Goal: Book appointment/travel/reservation

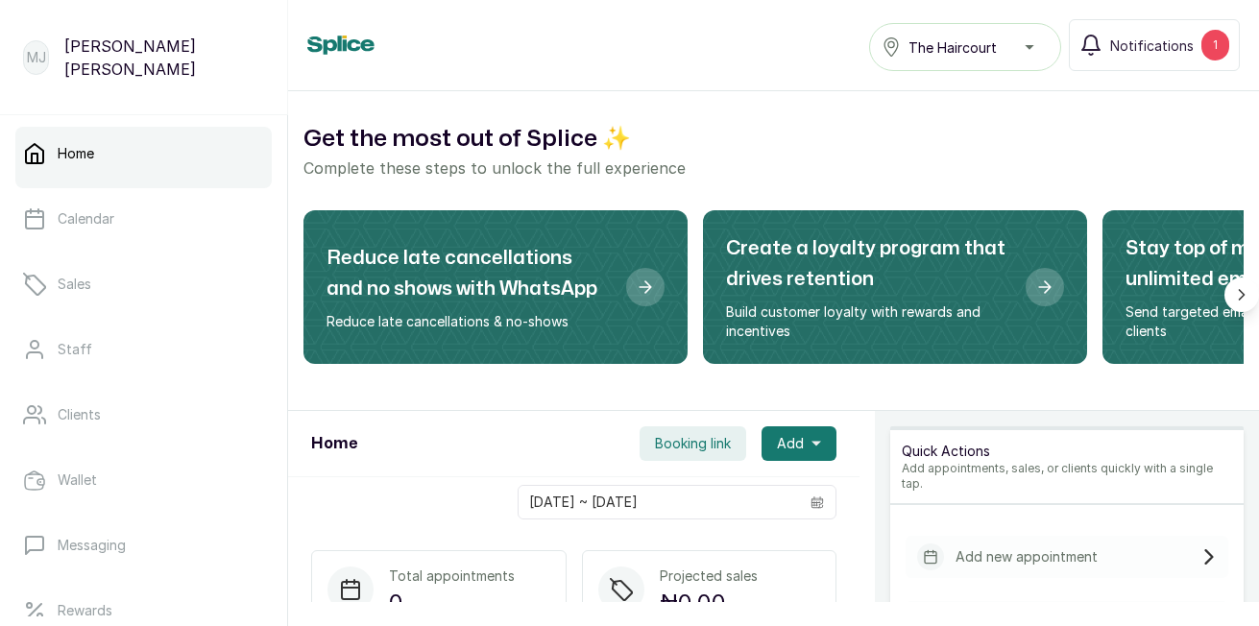
click at [785, 444] on span "Add" at bounding box center [790, 443] width 27 height 19
click at [756, 481] on div "New Appointment New Sale" at bounding box center [728, 515] width 215 height 92
click at [754, 504] on span "New Appointment" at bounding box center [729, 495] width 184 height 23
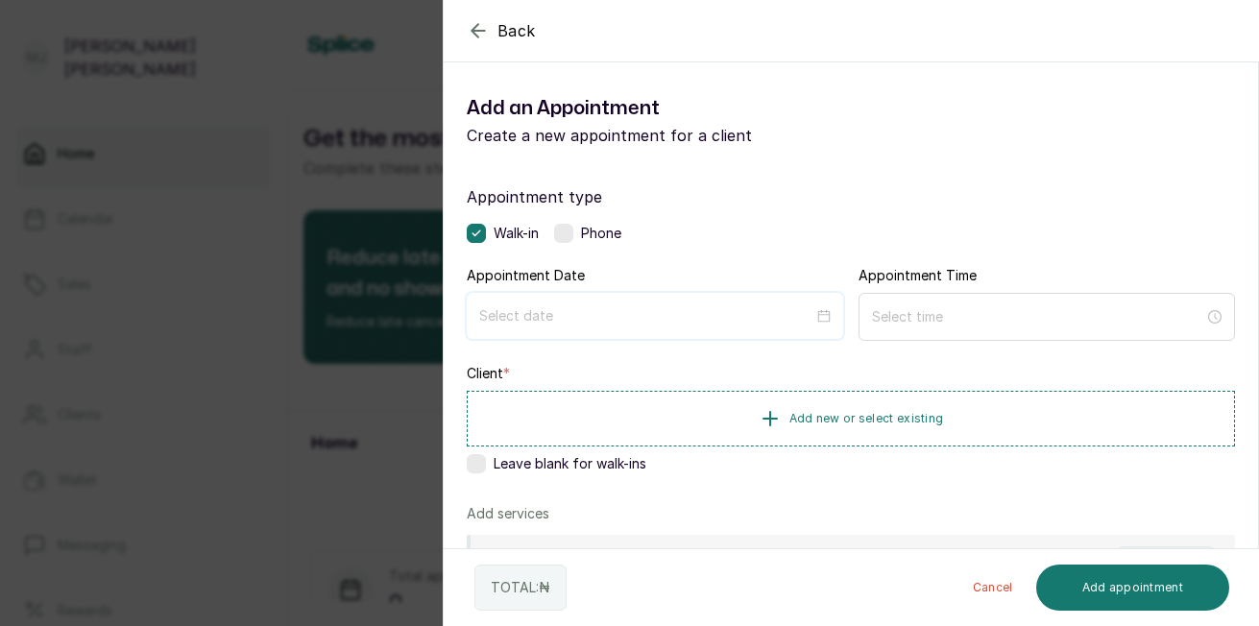
click at [519, 324] on input at bounding box center [646, 315] width 334 height 21
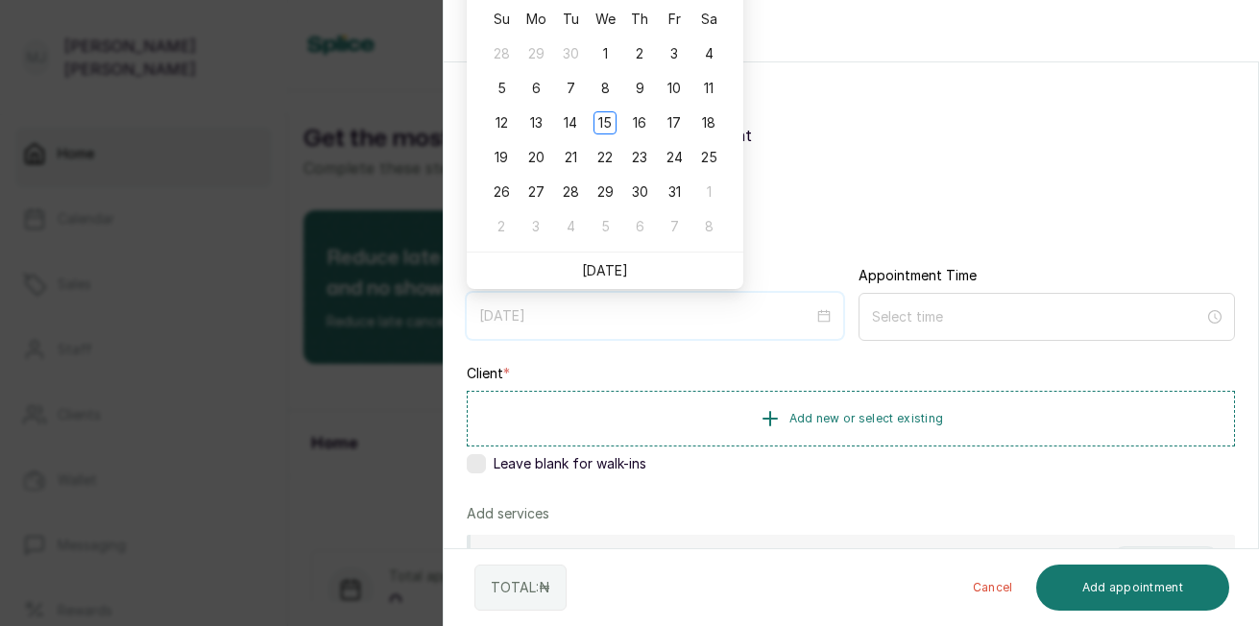
type input "[DATE]"
click at [595, 126] on div "15" at bounding box center [605, 122] width 23 height 23
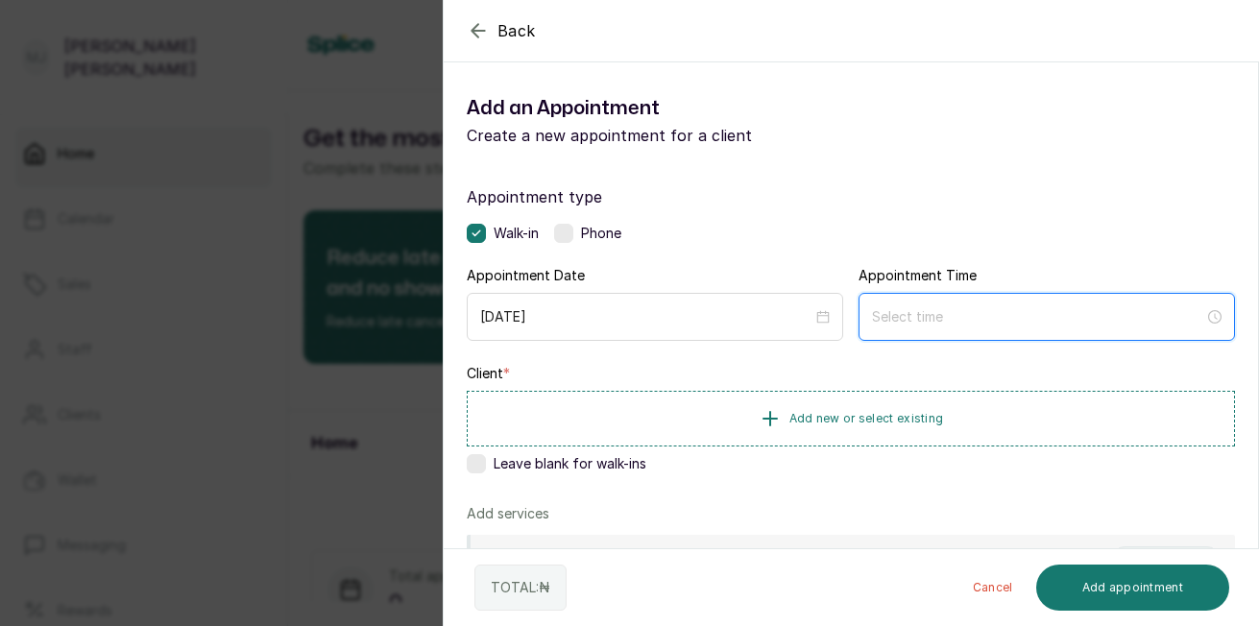
click at [954, 312] on input at bounding box center [1038, 316] width 332 height 21
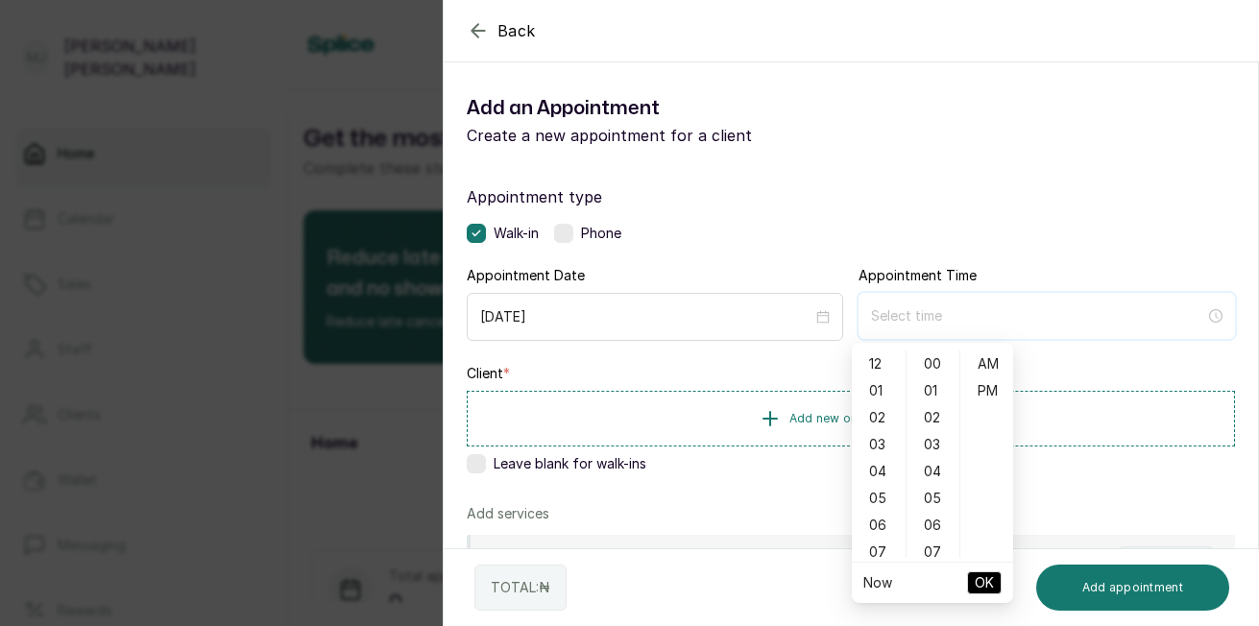
type input "12:02 am"
click at [873, 369] on div "12" at bounding box center [879, 364] width 46 height 27
click at [935, 543] on div "35" at bounding box center [934, 536] width 46 height 27
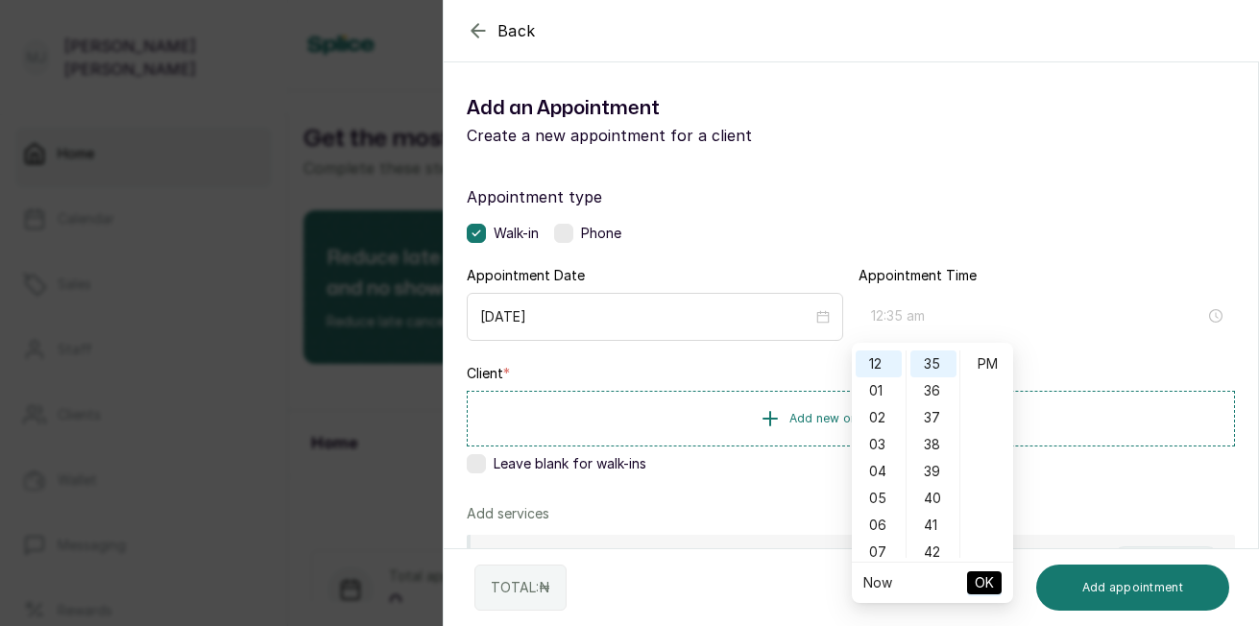
type input "12:35 pm"
click at [988, 365] on div "PM" at bounding box center [987, 364] width 46 height 27
click at [982, 365] on div "PM" at bounding box center [987, 364] width 46 height 27
click at [985, 371] on div "PM" at bounding box center [987, 364] width 46 height 27
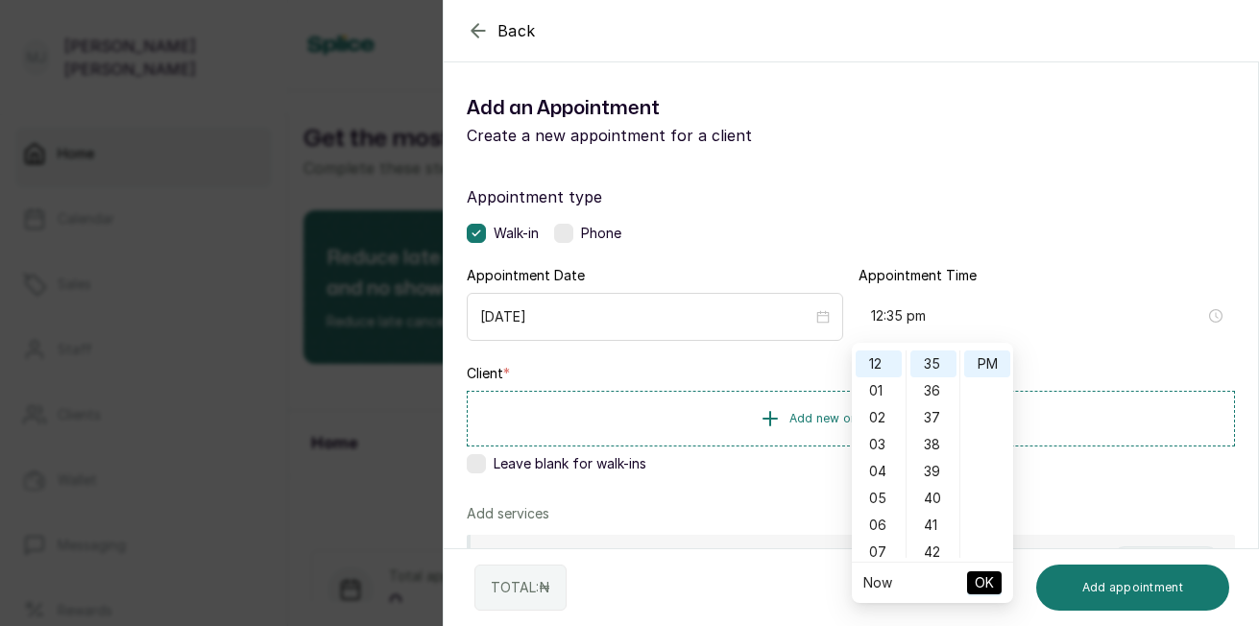
click at [979, 581] on span "OK" at bounding box center [984, 583] width 19 height 36
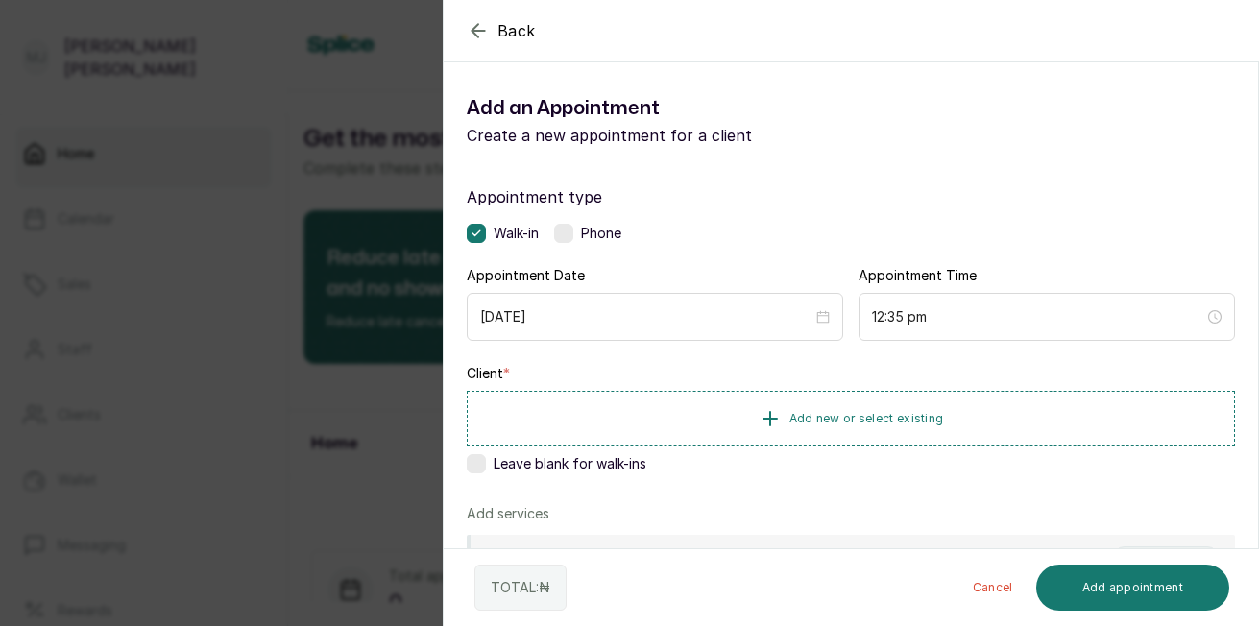
click at [672, 411] on button "Add new or select existing" at bounding box center [851, 419] width 768 height 56
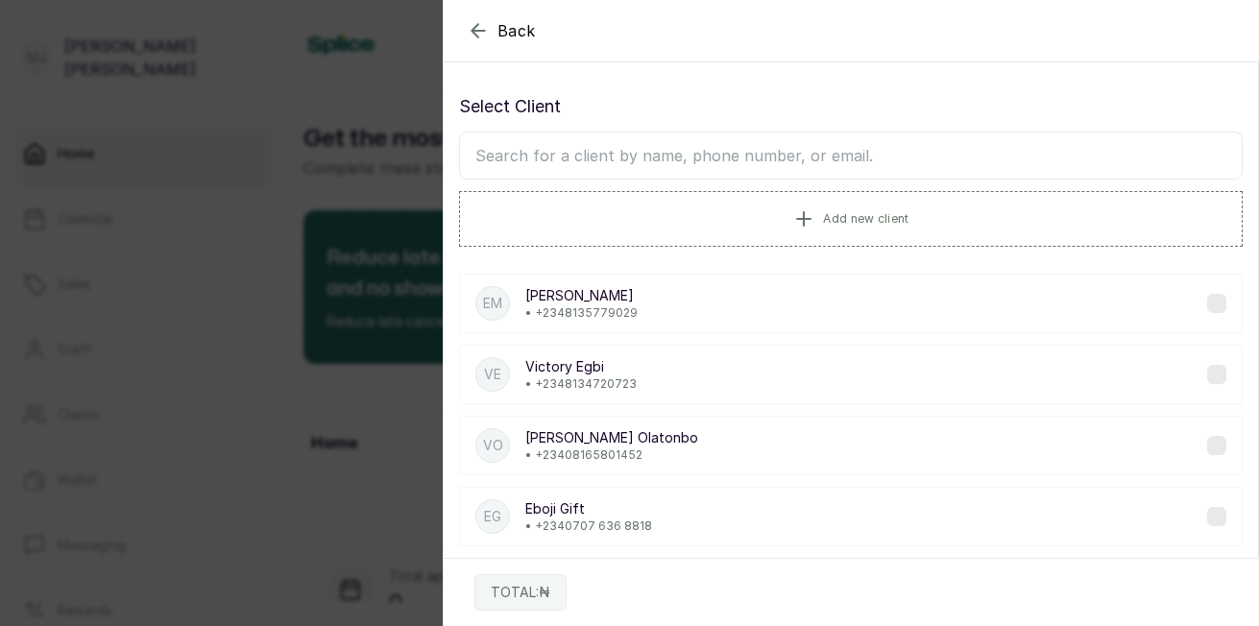
click at [639, 213] on button "Add new client" at bounding box center [851, 219] width 784 height 56
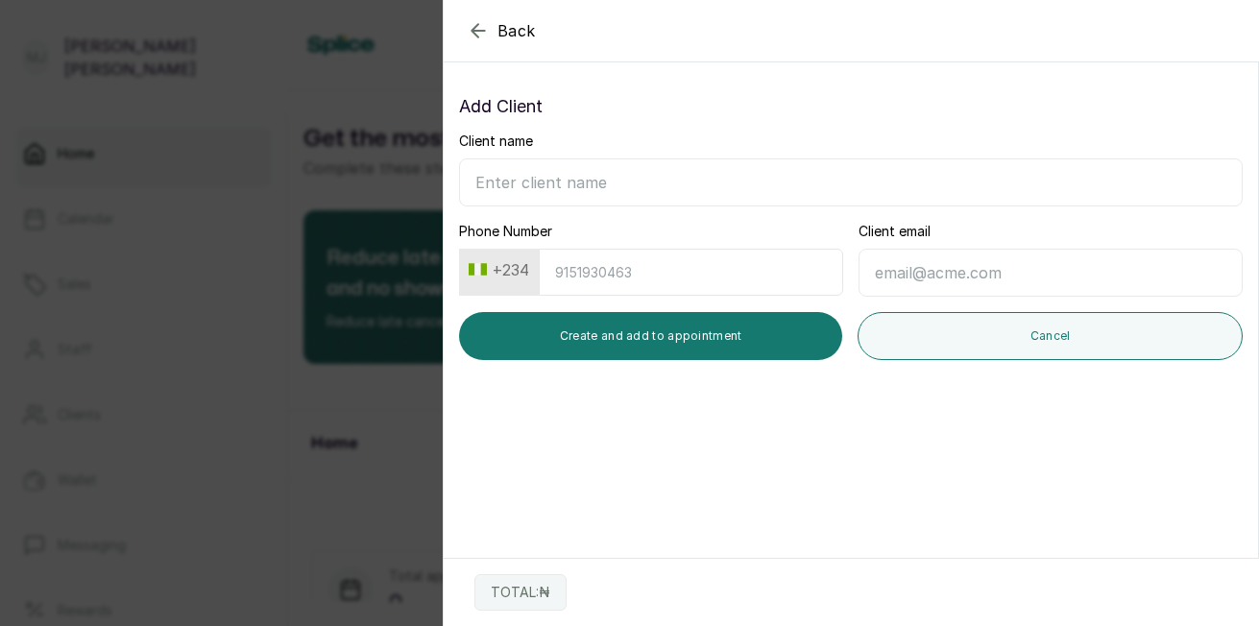
click at [477, 34] on icon "button" at bounding box center [478, 30] width 23 height 23
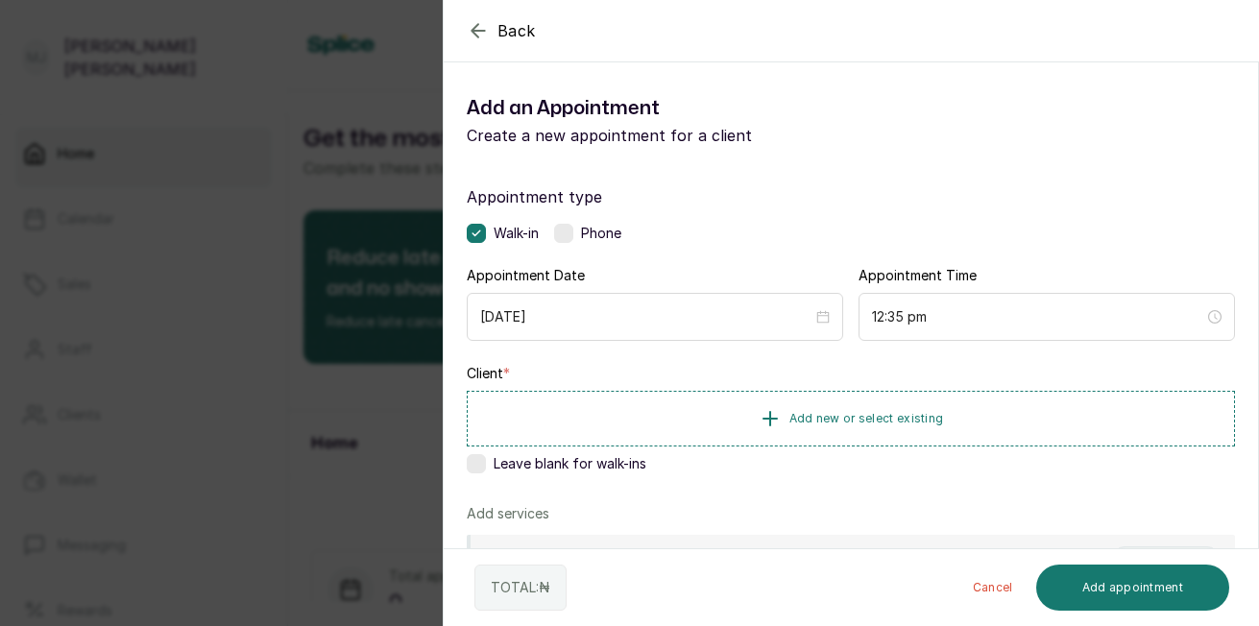
click at [826, 411] on span "Add new or select existing" at bounding box center [867, 418] width 155 height 15
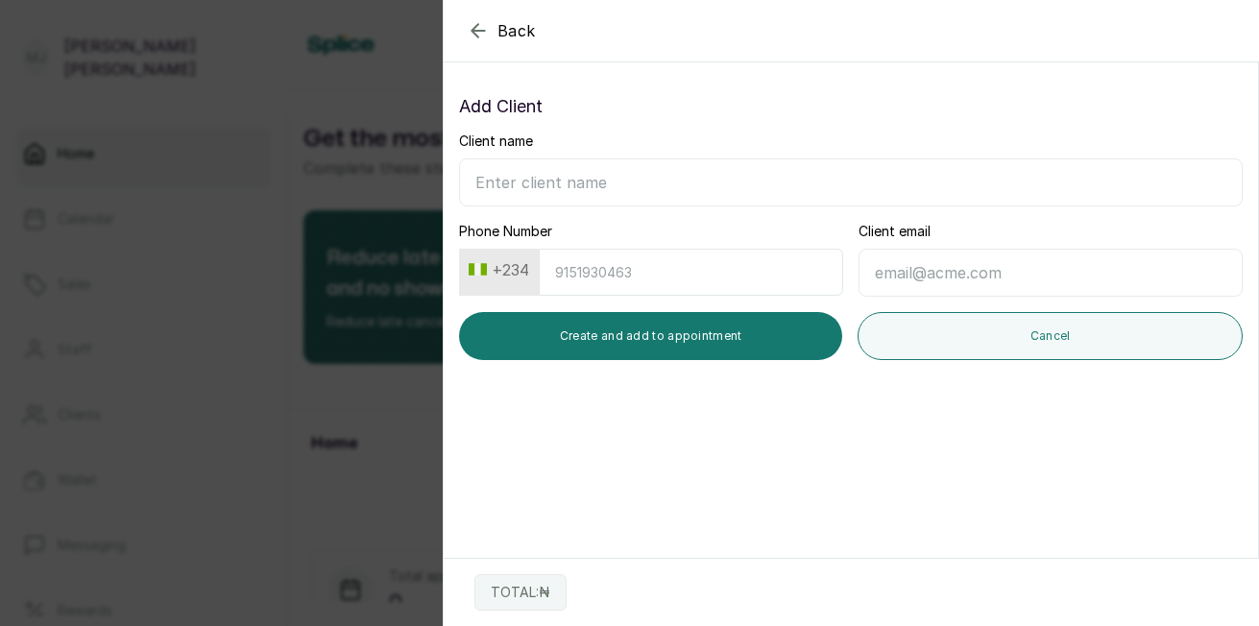
click at [477, 27] on icon "button" at bounding box center [478, 30] width 23 height 23
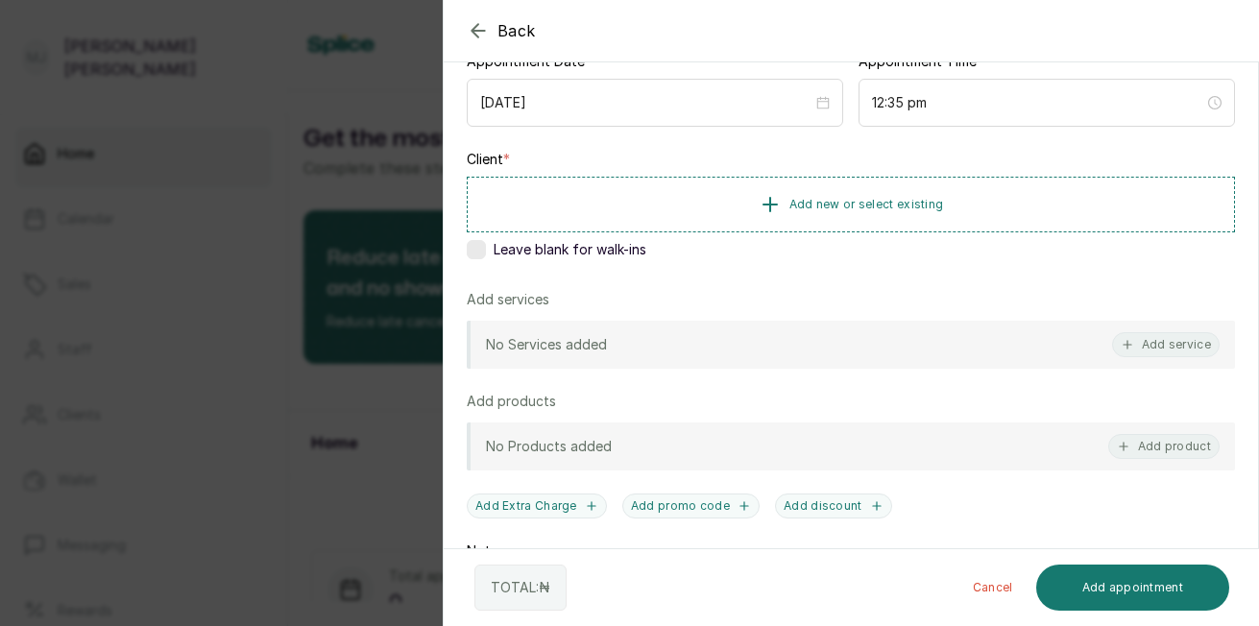
scroll to position [201, 0]
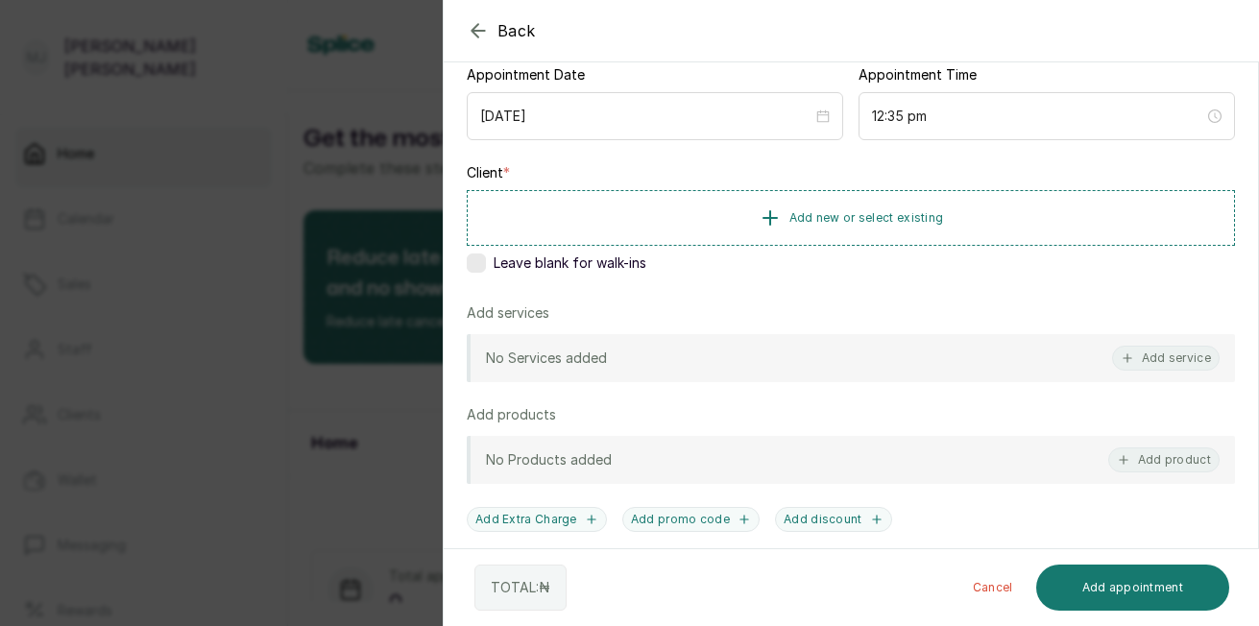
click at [867, 208] on button "Add new or select existing" at bounding box center [851, 218] width 768 height 56
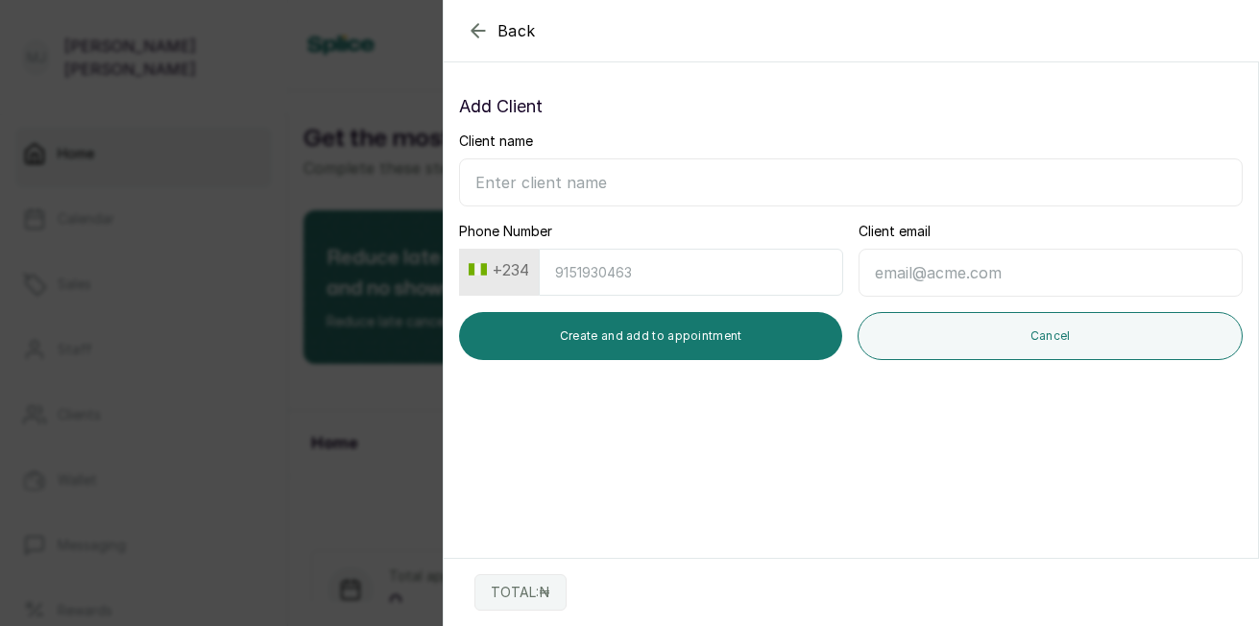
click at [899, 356] on button "Cancel" at bounding box center [1050, 336] width 385 height 48
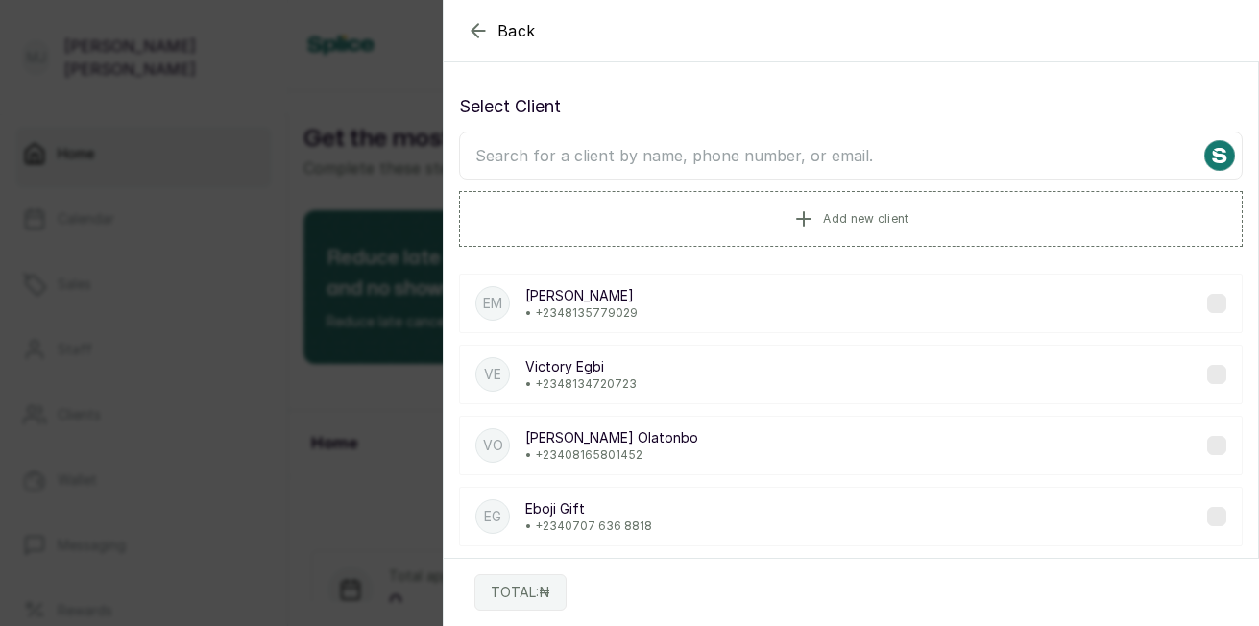
click at [677, 154] on input "text" at bounding box center [851, 156] width 784 height 48
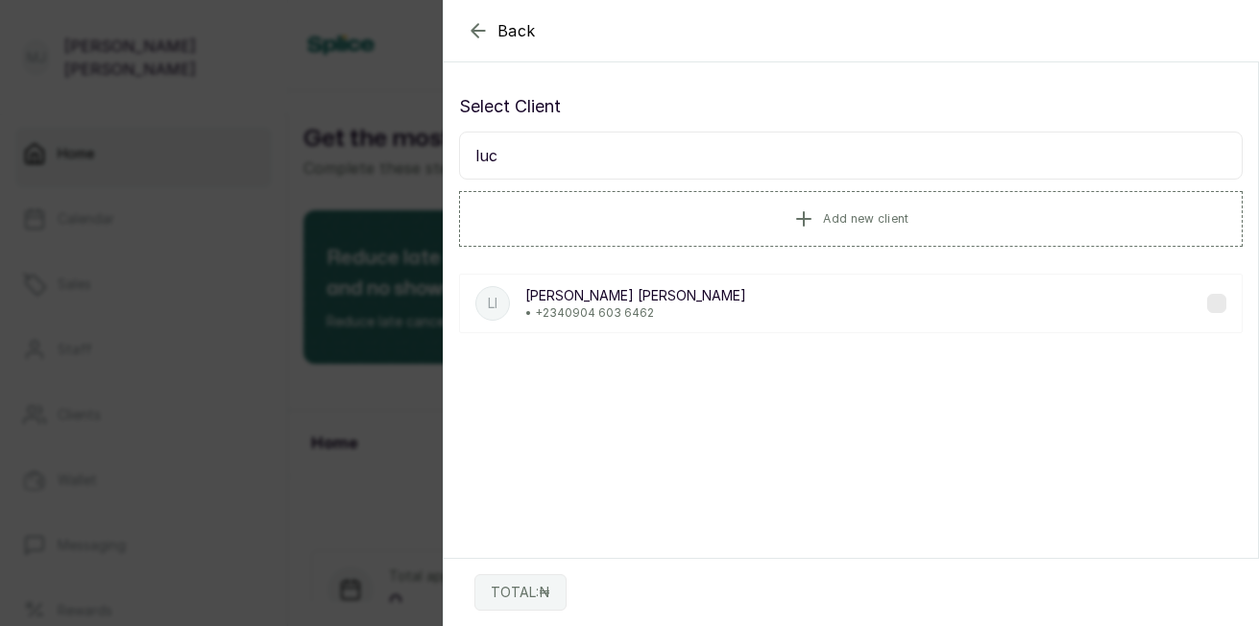
type input "luc"
click at [675, 322] on div "LI [PERSON_NAME] • [PHONE_NUMBER]" at bounding box center [851, 304] width 784 height 60
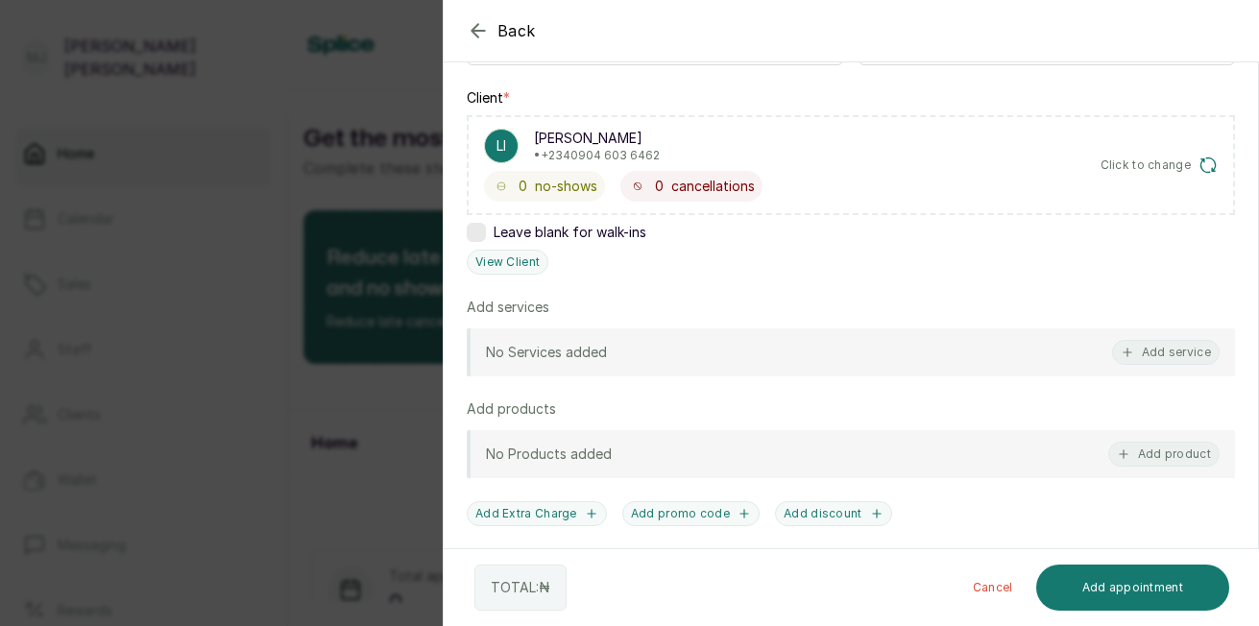
scroll to position [293, 0]
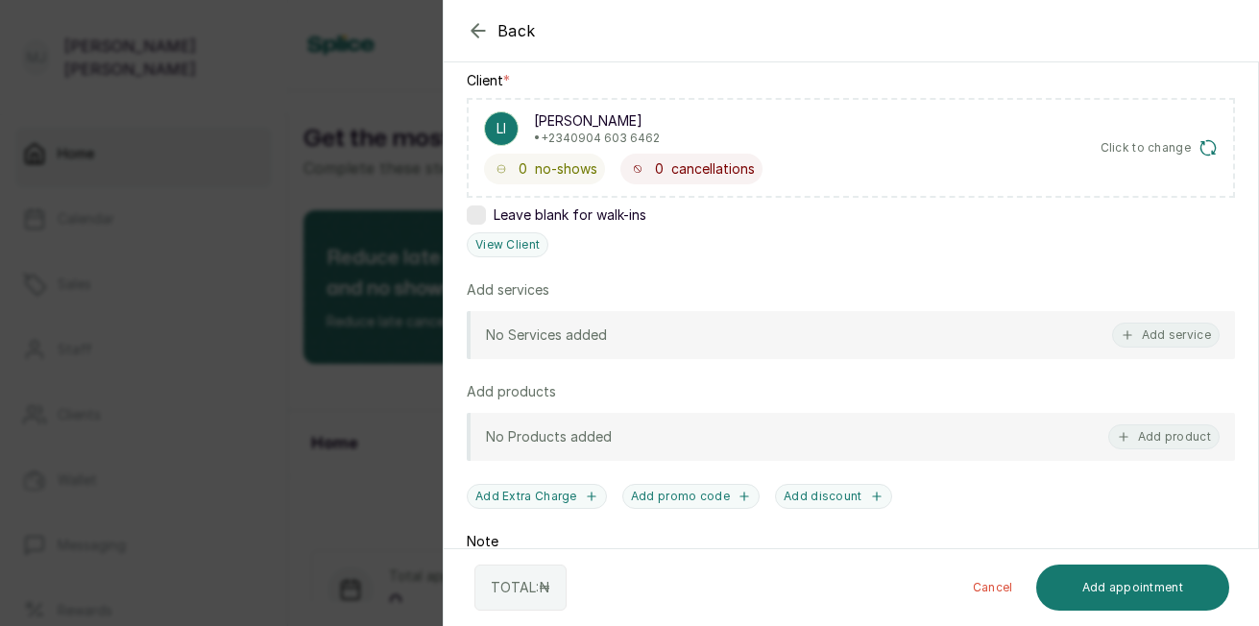
click at [1160, 335] on button "Add service" at bounding box center [1166, 335] width 108 height 25
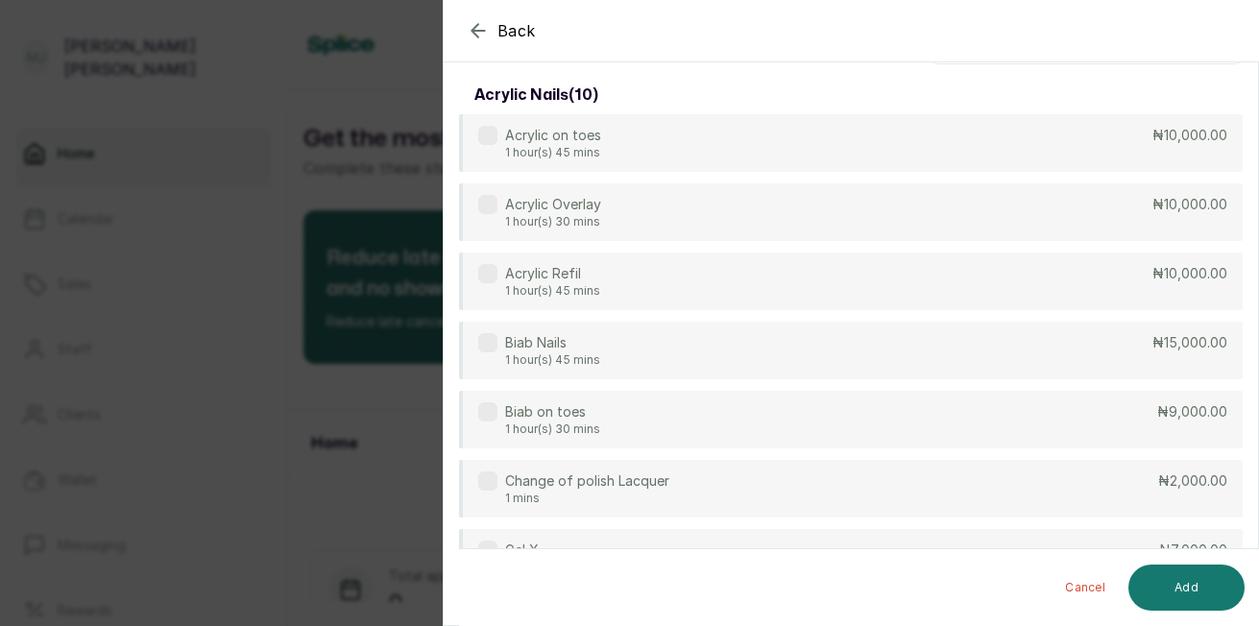
scroll to position [0, 0]
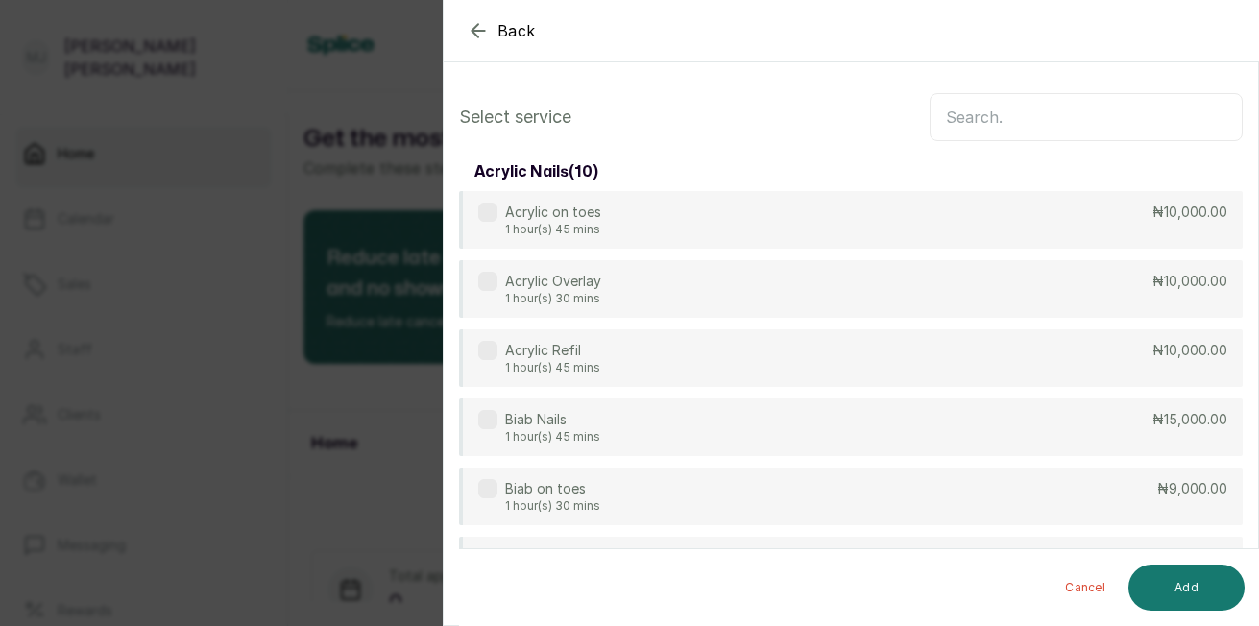
click at [1142, 116] on input "text" at bounding box center [1086, 117] width 313 height 48
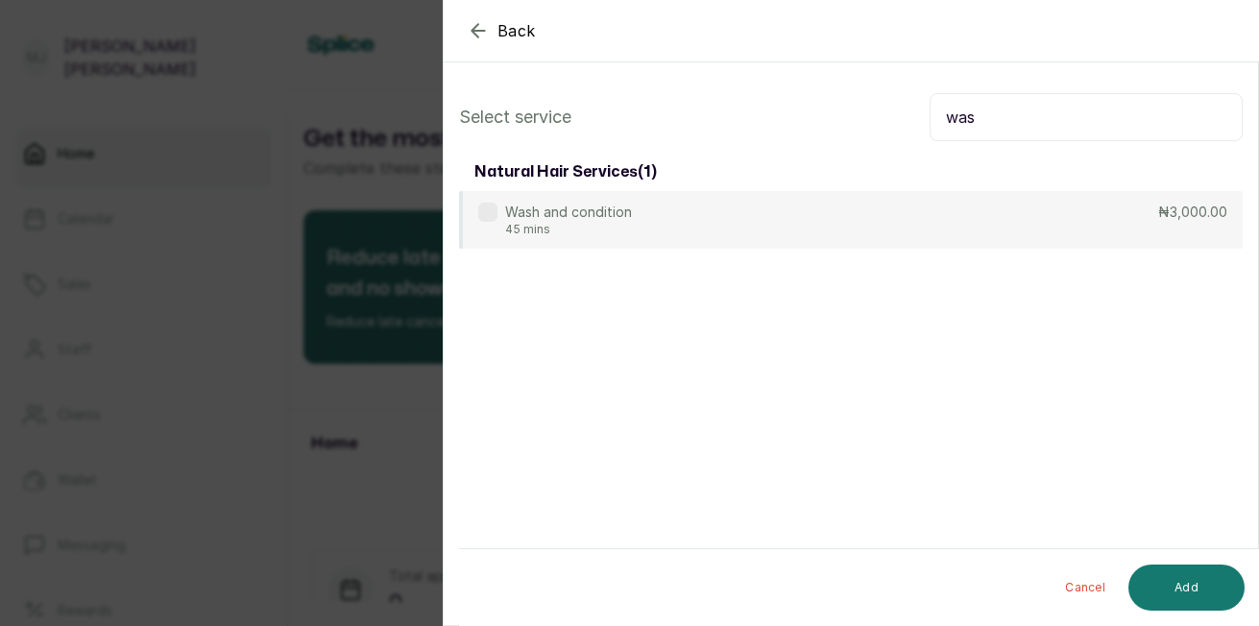
type input "was"
click at [632, 214] on div "Wash and condition 45 mins ₦3,000.00" at bounding box center [851, 220] width 784 height 58
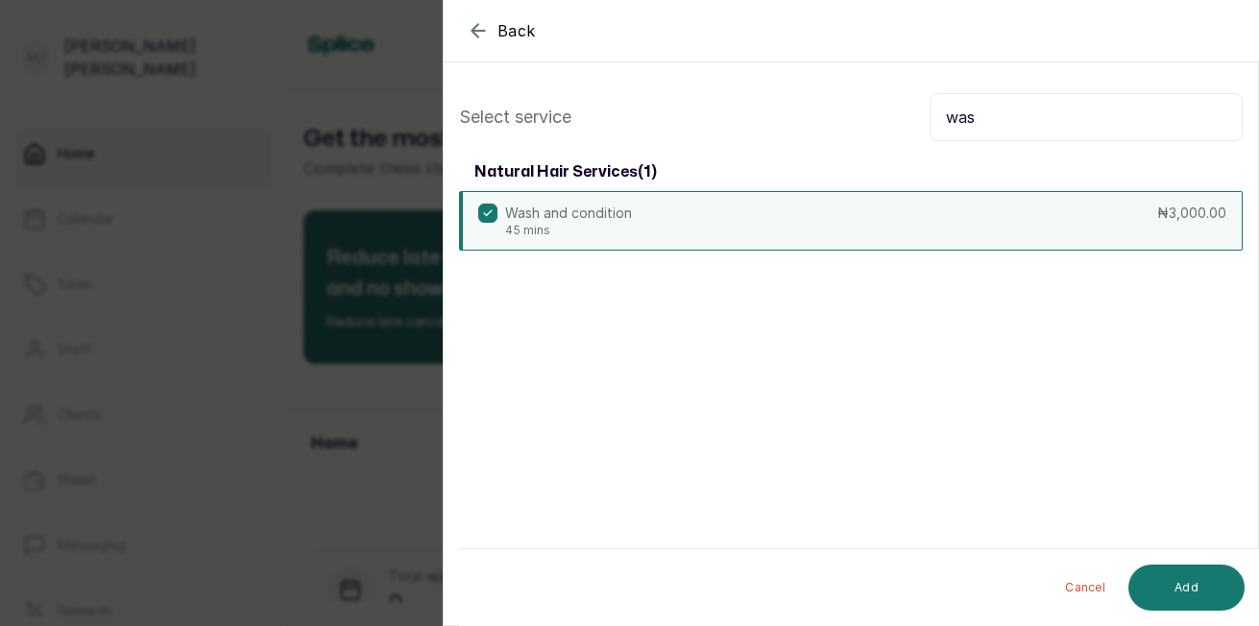
click at [1206, 594] on button "Add" at bounding box center [1187, 588] width 116 height 46
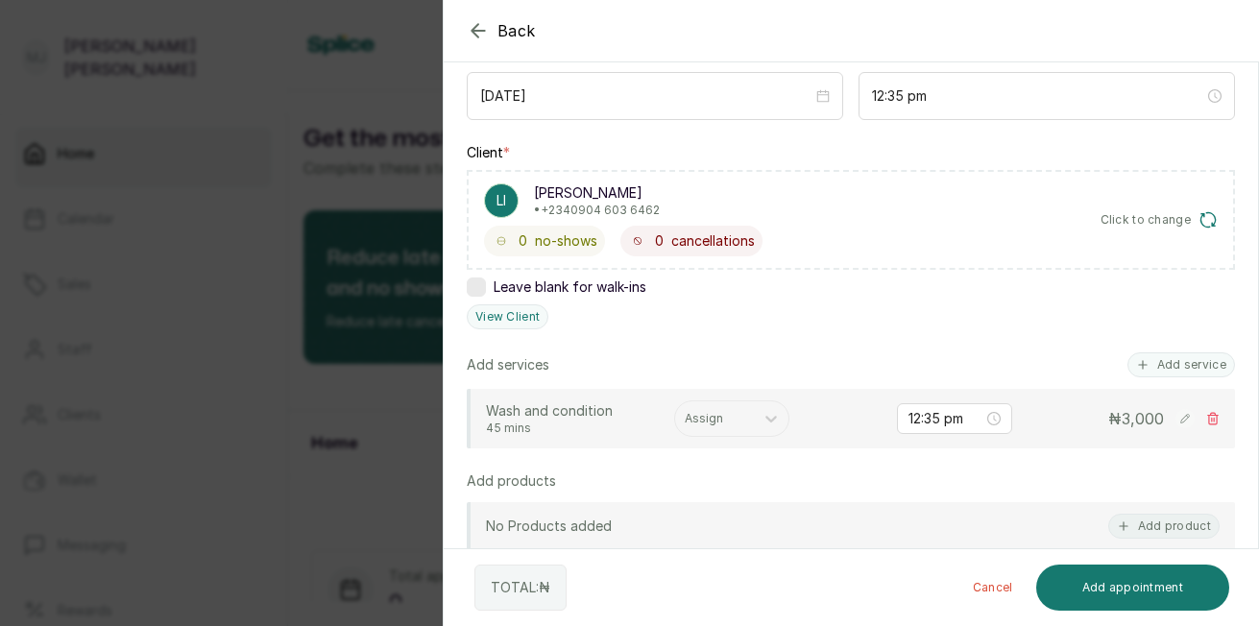
scroll to position [254, 0]
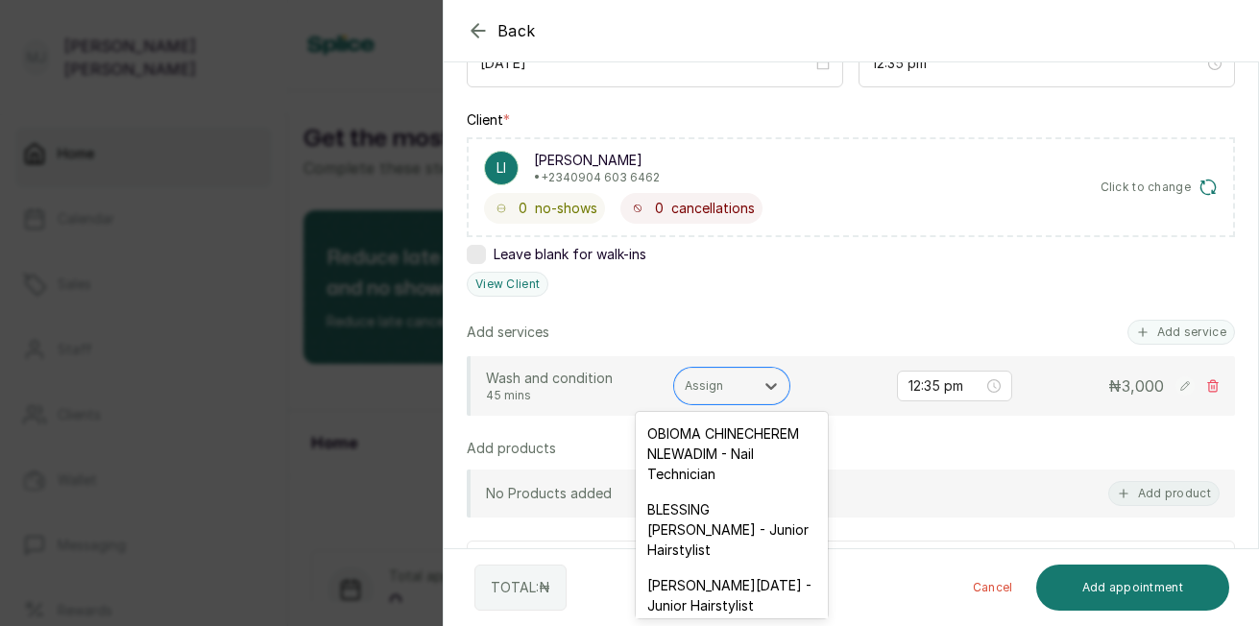
click at [764, 390] on icon at bounding box center [771, 386] width 19 height 19
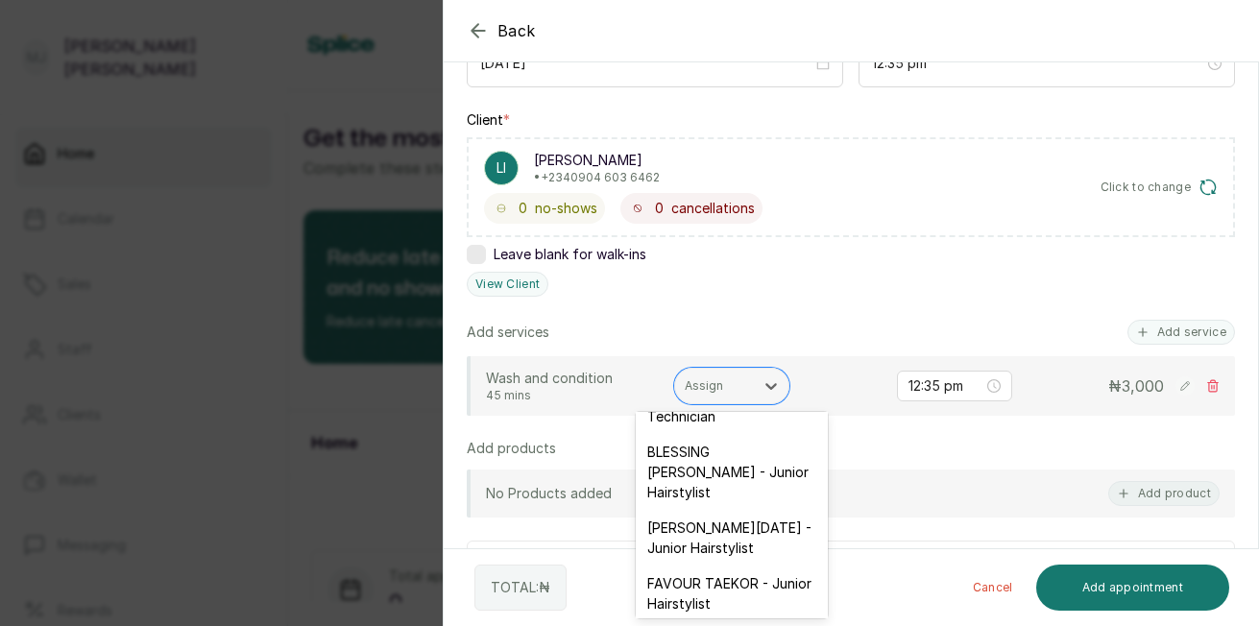
scroll to position [77, 0]
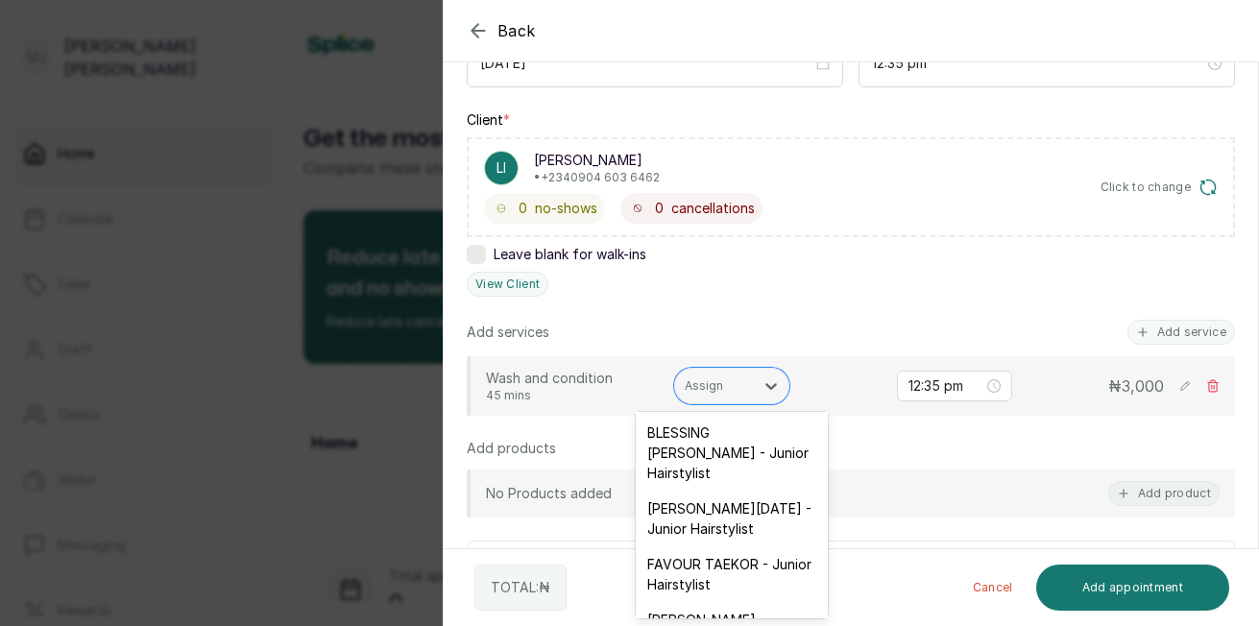
click at [705, 602] on div "FAVOUR TAEKOR - Junior Hairstylist" at bounding box center [732, 575] width 192 height 56
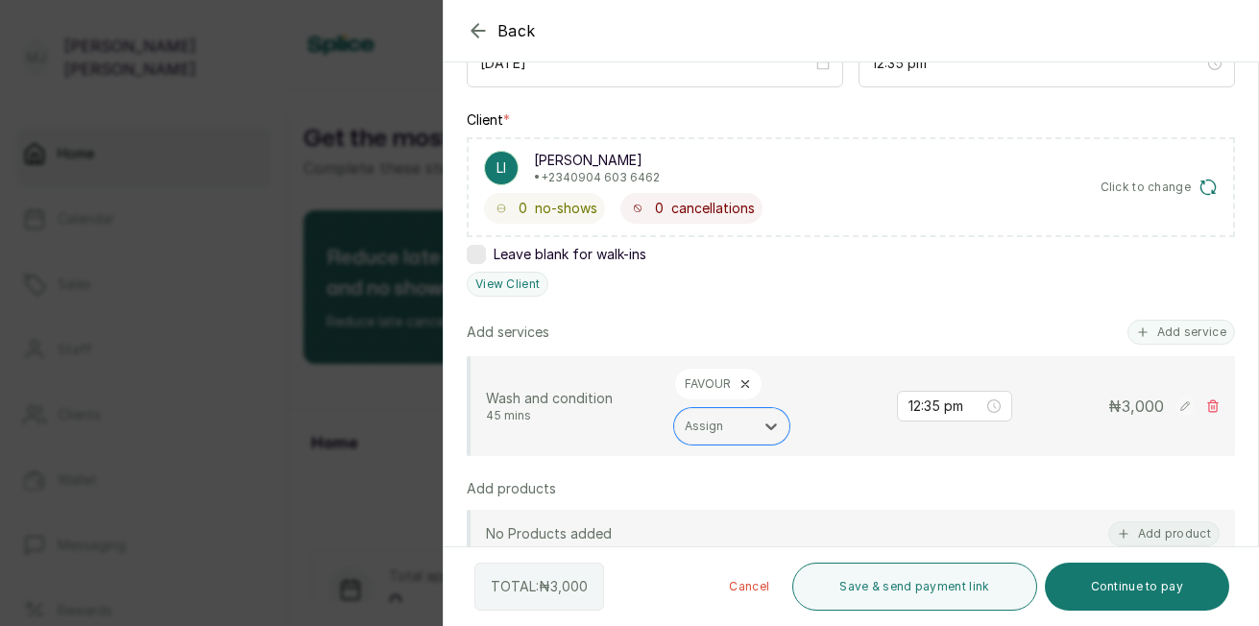
click at [1176, 407] on rect at bounding box center [1185, 406] width 19 height 19
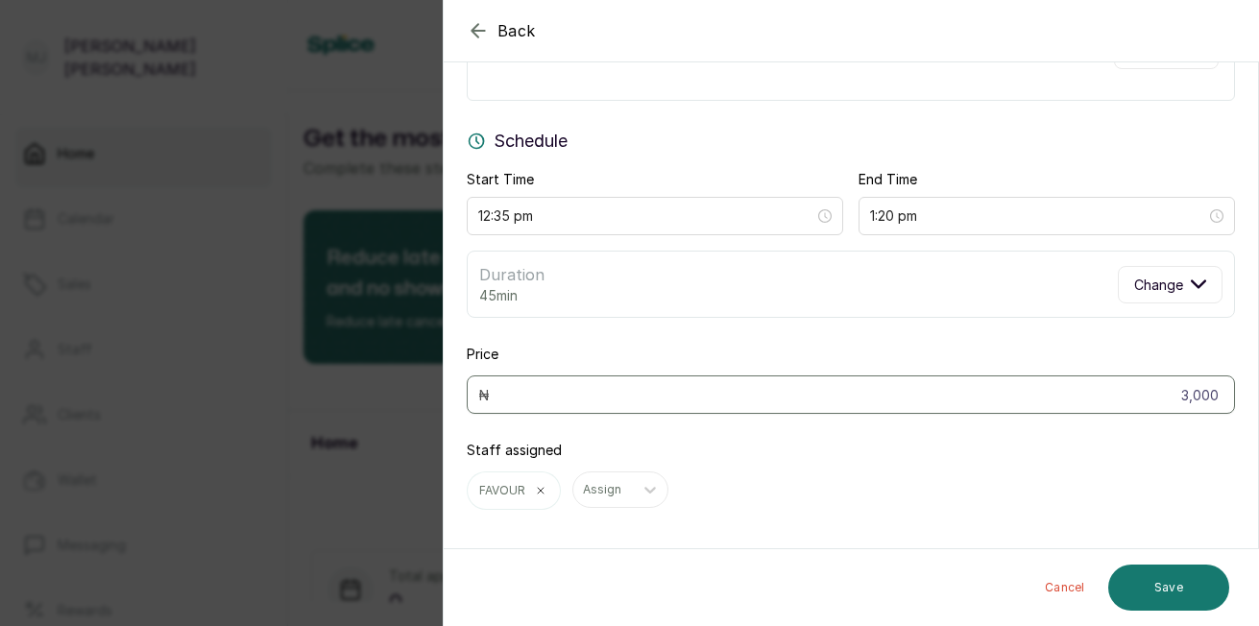
scroll to position [128, 0]
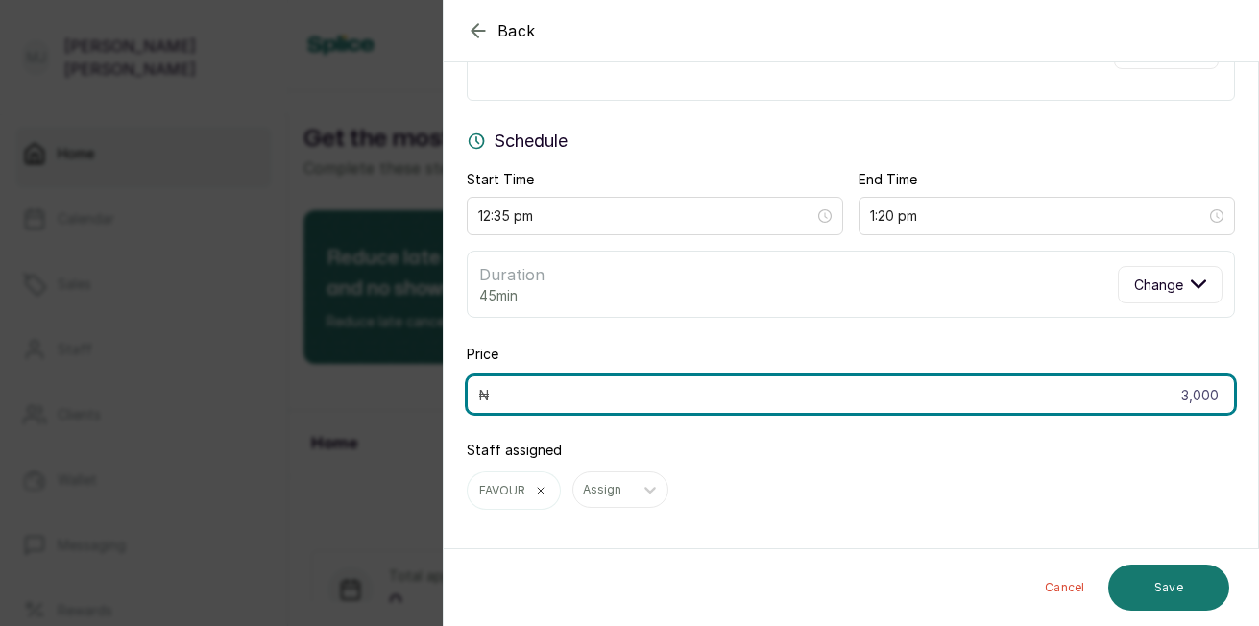
click at [1200, 399] on input "3,000" at bounding box center [851, 395] width 768 height 38
type input "3"
type input "6,000"
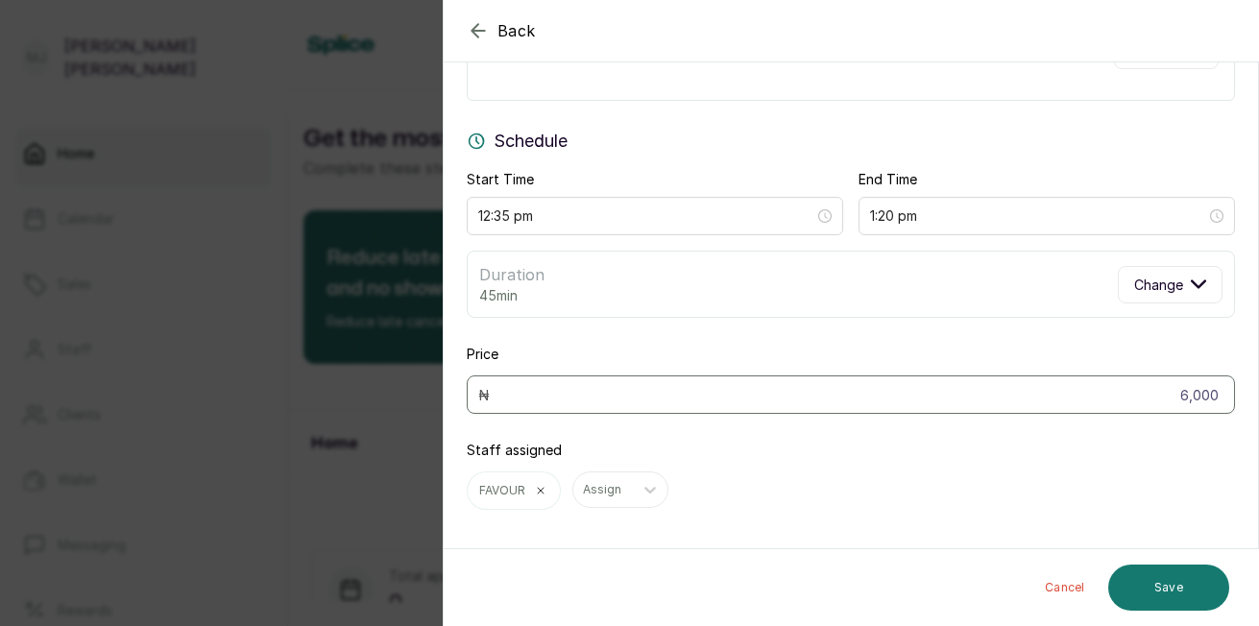
click at [1181, 592] on button "Save" at bounding box center [1168, 588] width 121 height 46
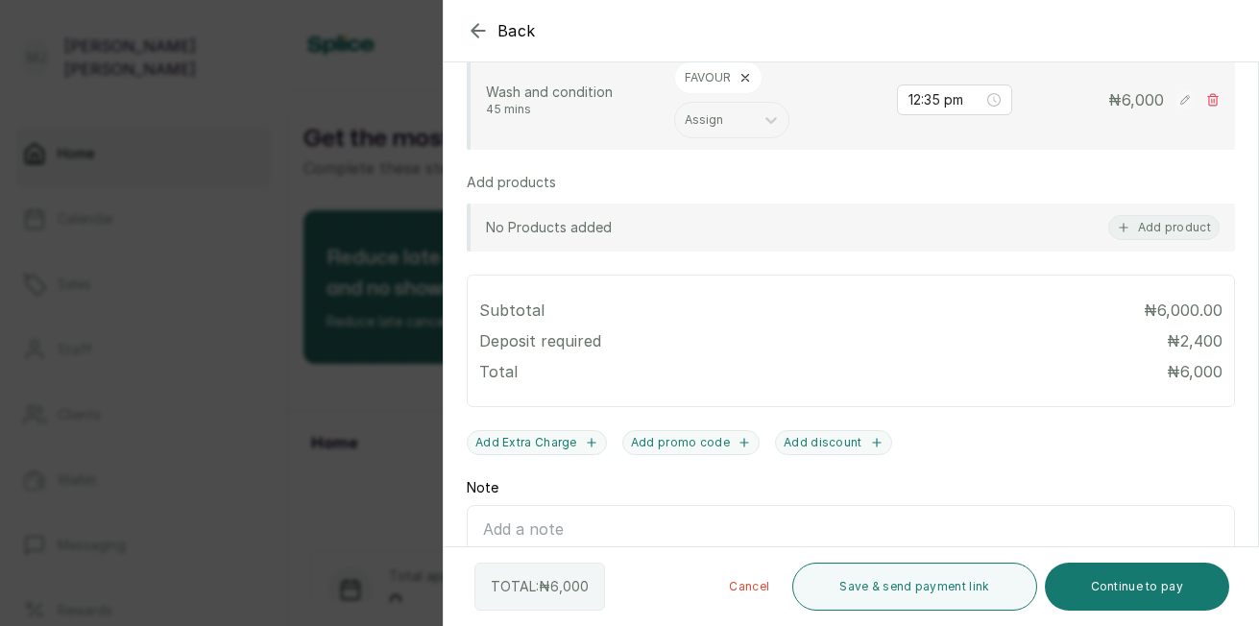
scroll to position [595, 0]
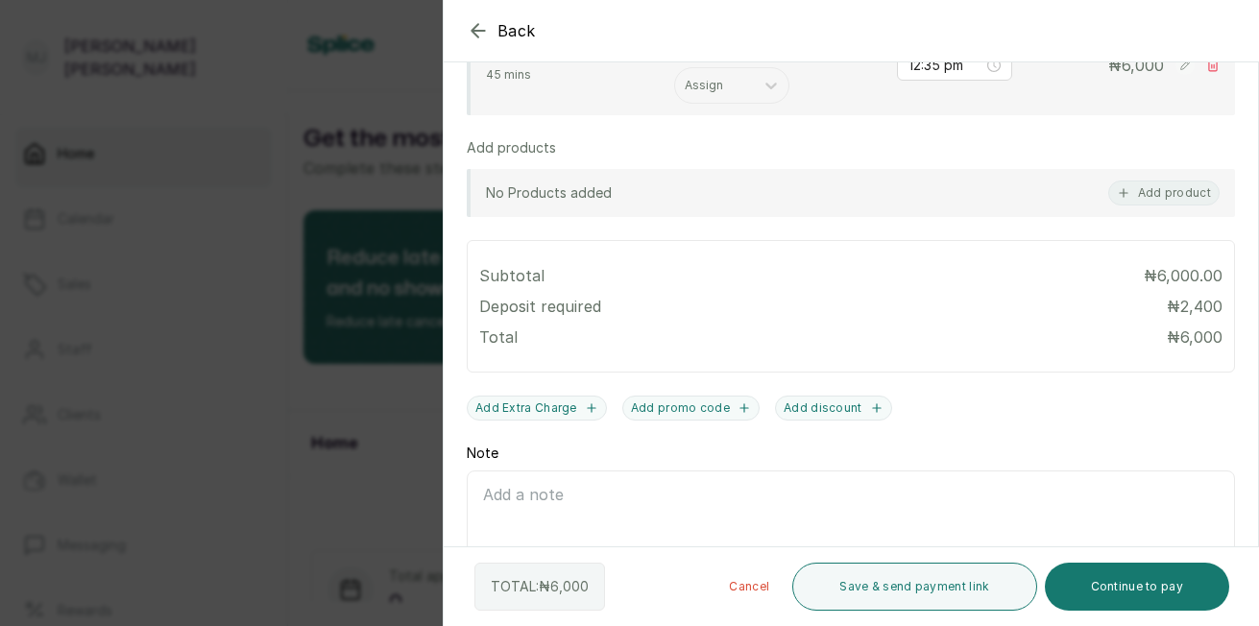
click at [1177, 590] on button "Continue to pay" at bounding box center [1137, 587] width 185 height 48
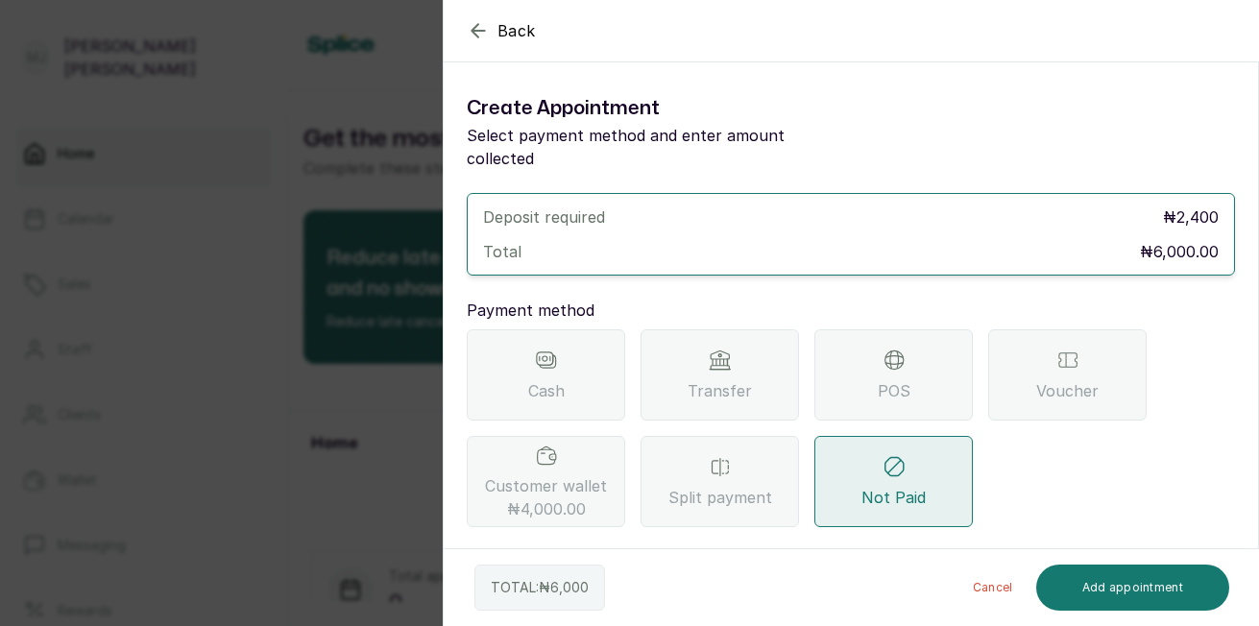
scroll to position [0, 0]
click at [889, 385] on div "POS" at bounding box center [893, 374] width 158 height 91
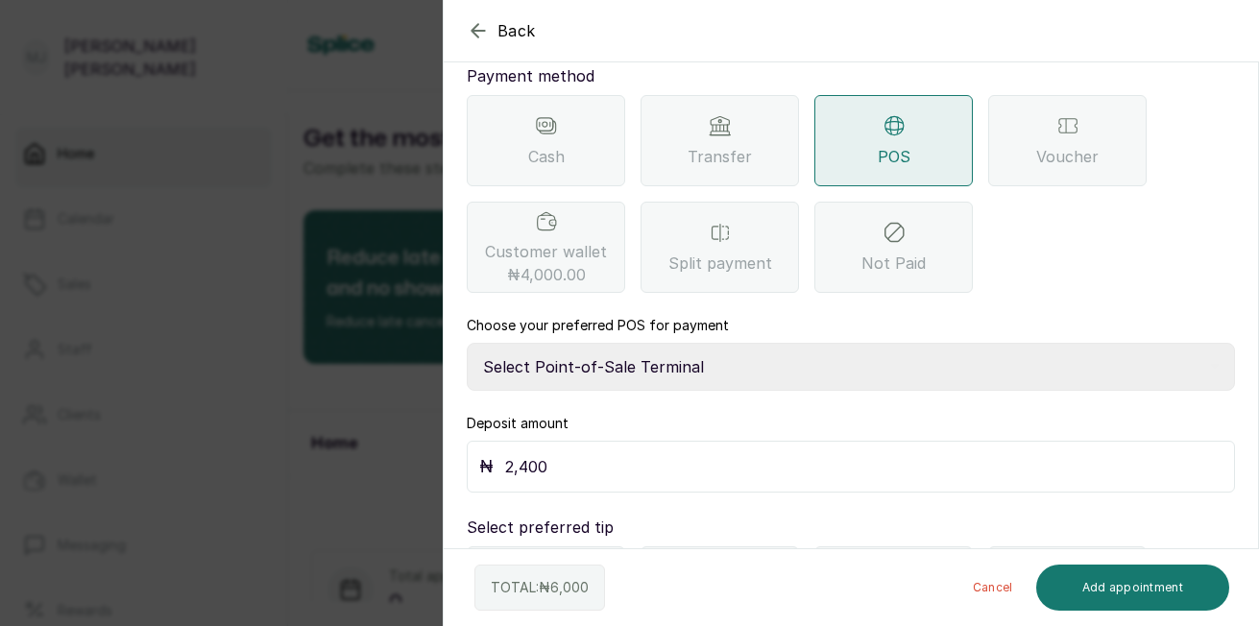
scroll to position [254, 0]
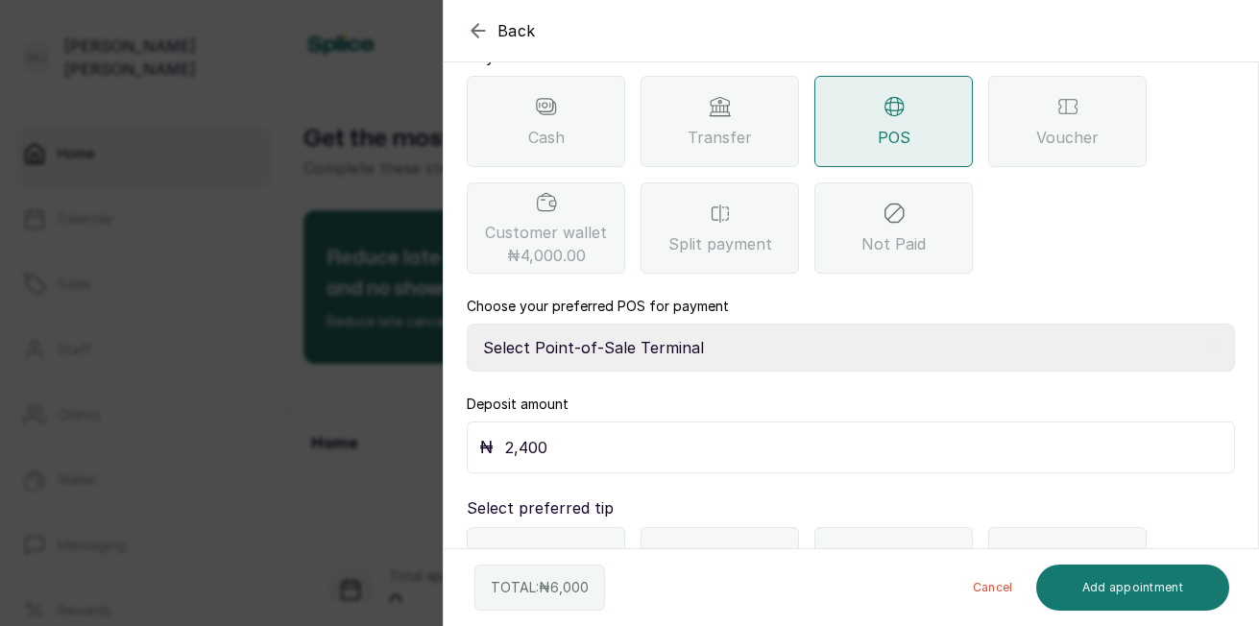
click at [1083, 324] on select "Select Point-of-Sale Terminal The Hair Court Guaranty Trust Bank" at bounding box center [851, 348] width 768 height 48
select select "f9371ff8-f9a2-447e-832c-3d3c1d3d3b1b"
click at [467, 324] on select "Select Point-of-Sale Terminal The Hair Court Guaranty Trust Bank" at bounding box center [851, 348] width 768 height 48
click at [543, 434] on input "2,400" at bounding box center [863, 447] width 717 height 27
type input "2"
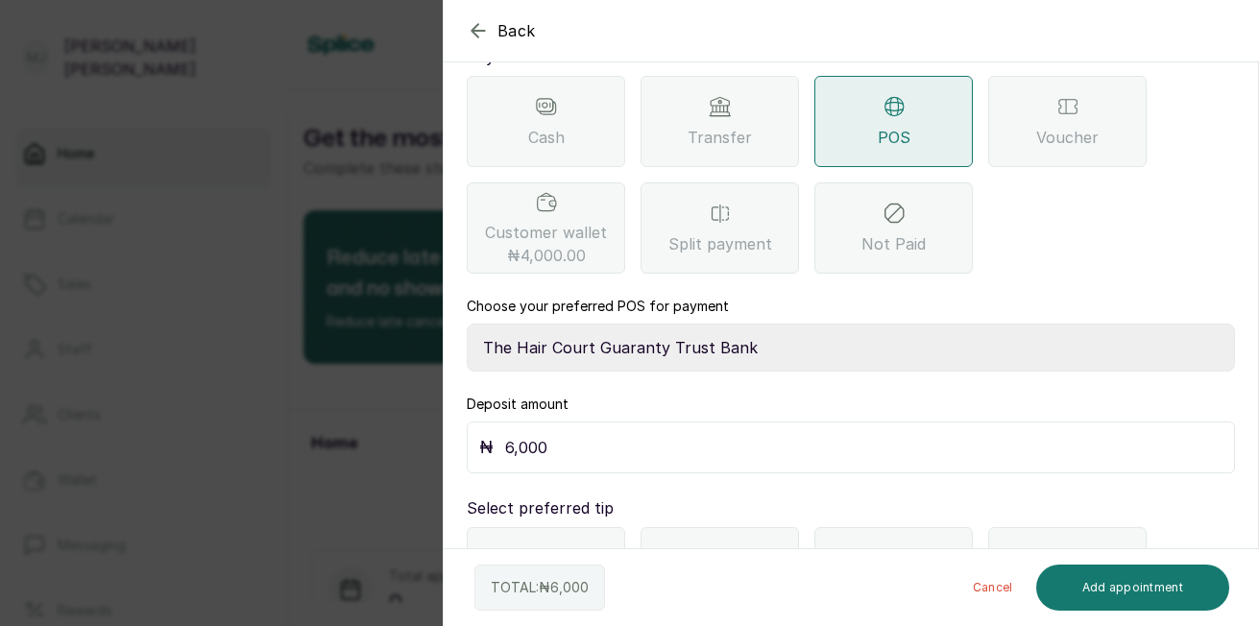
type input "6,000"
click at [1126, 601] on button "Add appointment" at bounding box center [1133, 588] width 194 height 46
